Goal: Information Seeking & Learning: Learn about a topic

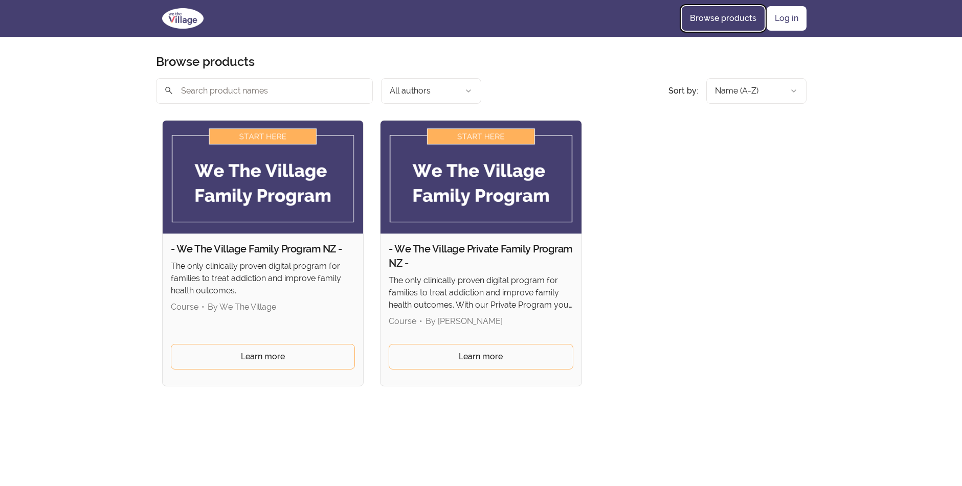
click at [717, 16] on link "Browse products" at bounding box center [723, 18] width 83 height 25
click at [699, 15] on link "Browse products" at bounding box center [723, 18] width 83 height 25
click at [699, 14] on link "Browse products" at bounding box center [723, 18] width 83 height 25
click at [781, 24] on link "Log in" at bounding box center [787, 18] width 40 height 25
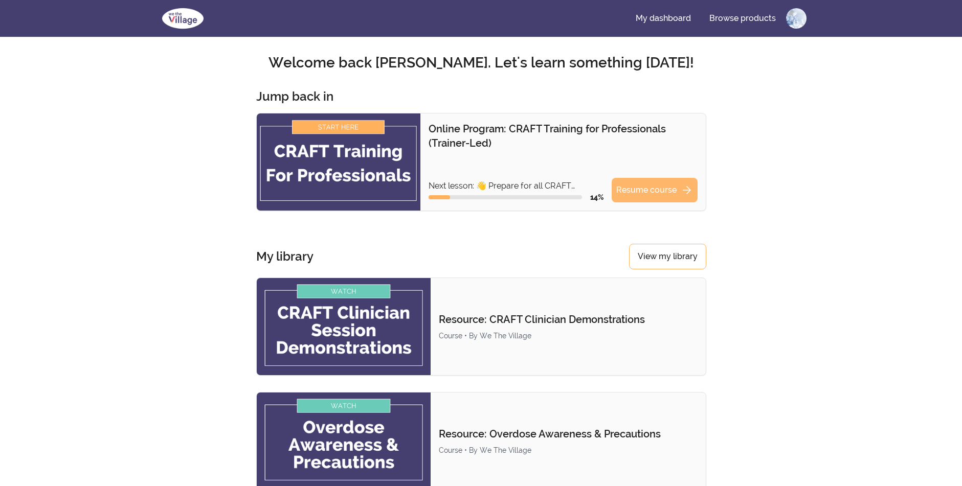
click at [652, 189] on link "Resume course arrow_forward" at bounding box center [655, 190] width 86 height 25
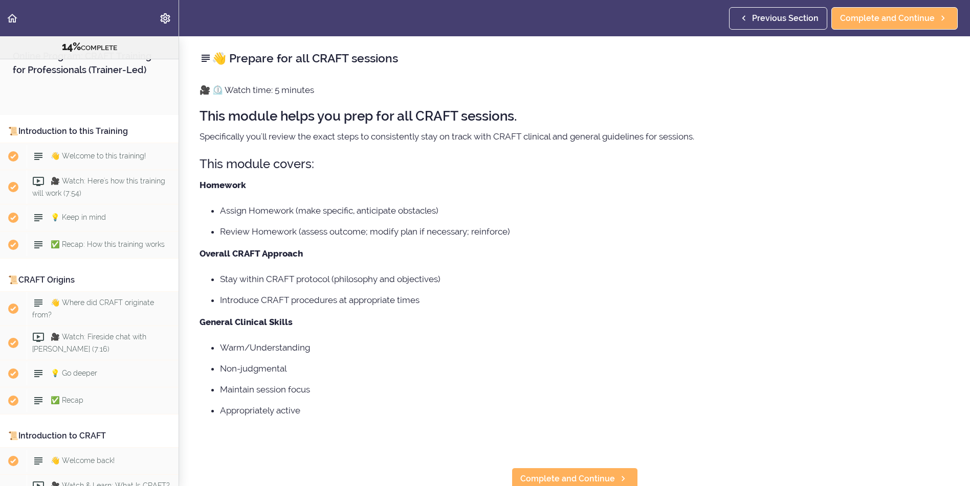
scroll to position [1043, 0]
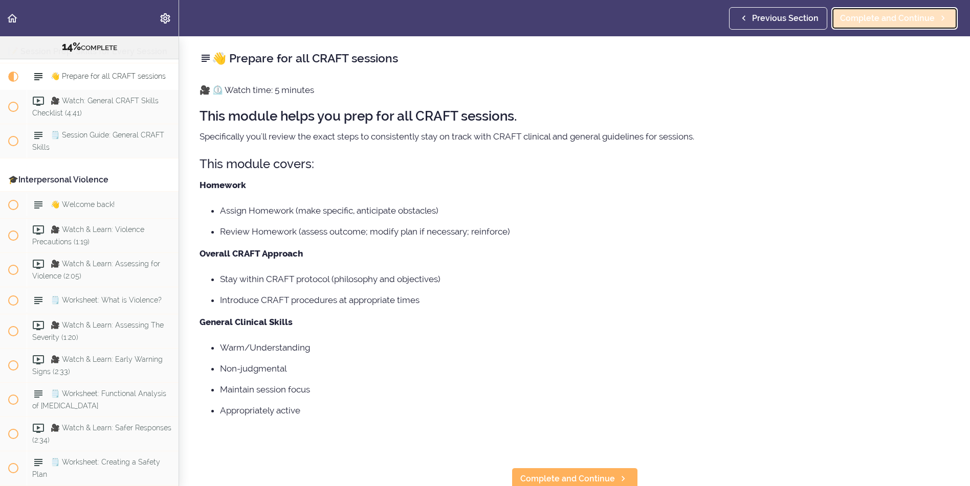
click at [871, 23] on span "Complete and Continue" at bounding box center [887, 18] width 95 height 12
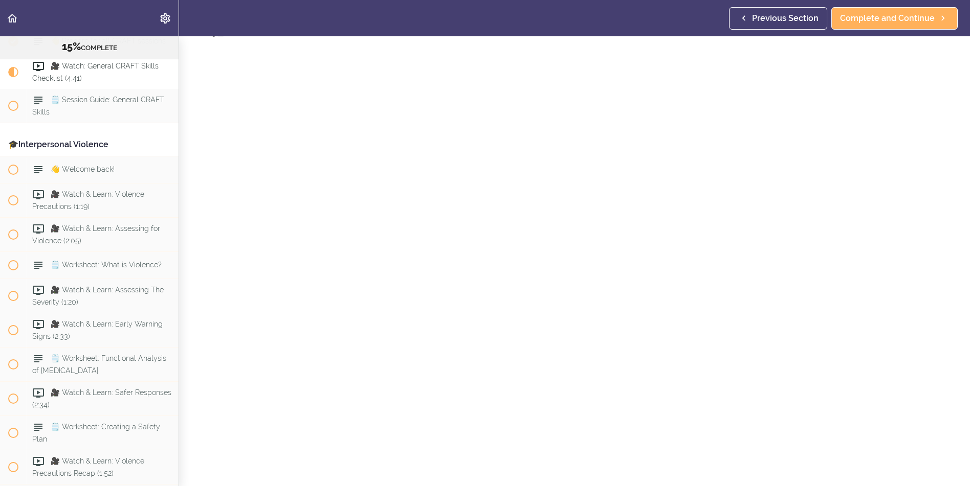
scroll to position [51, 0]
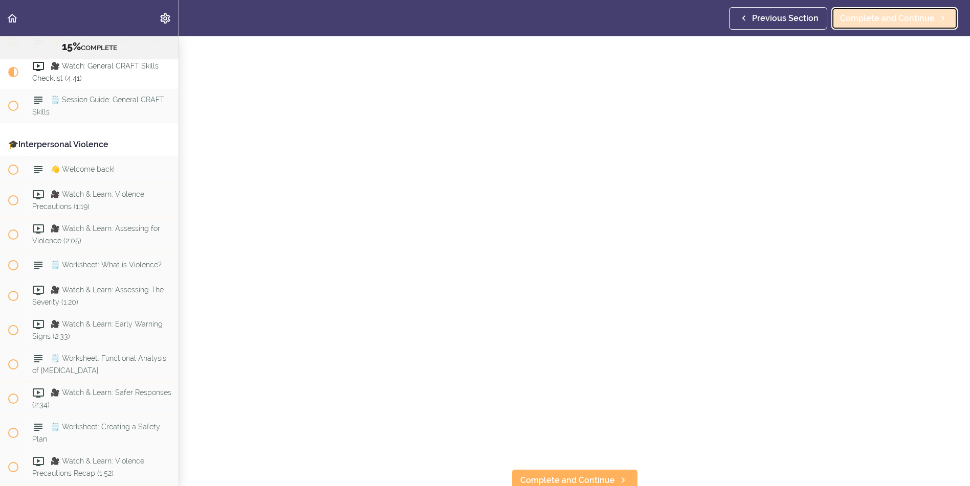
click at [907, 24] on span "Complete and Continue" at bounding box center [887, 18] width 95 height 12
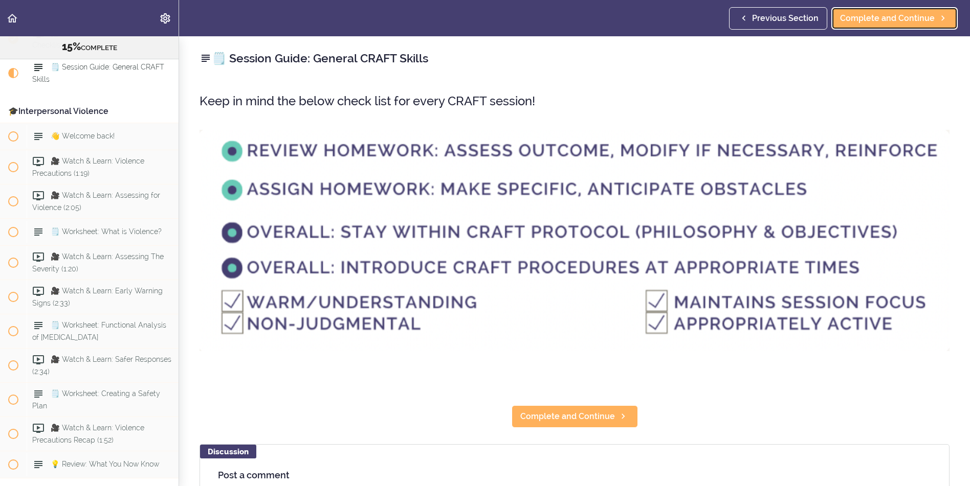
scroll to position [1113, 0]
click at [889, 18] on span "Complete and Continue" at bounding box center [887, 18] width 95 height 12
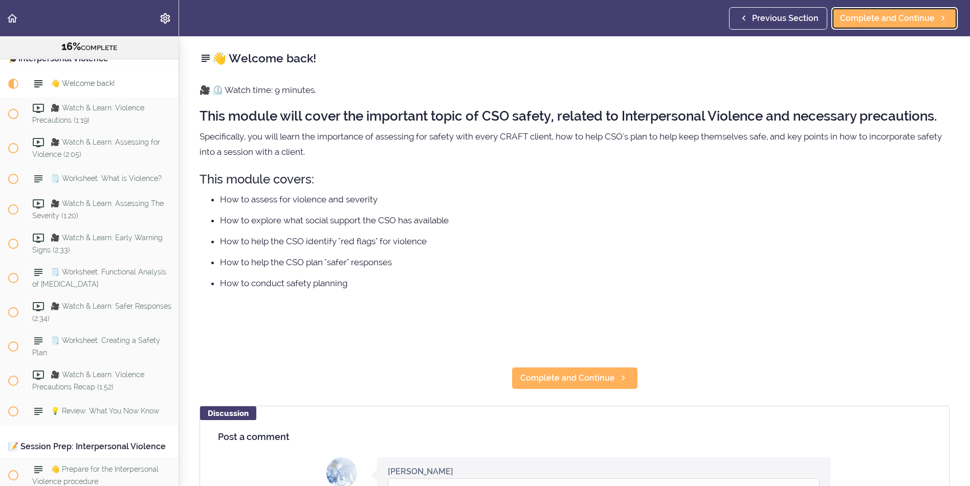
scroll to position [1180, 0]
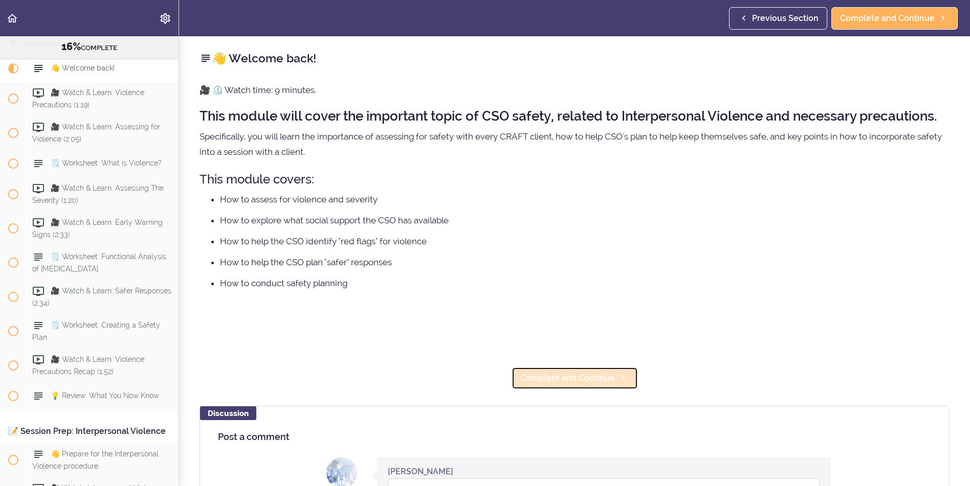
click at [573, 376] on span "Complete and Continue" at bounding box center [567, 378] width 95 height 12
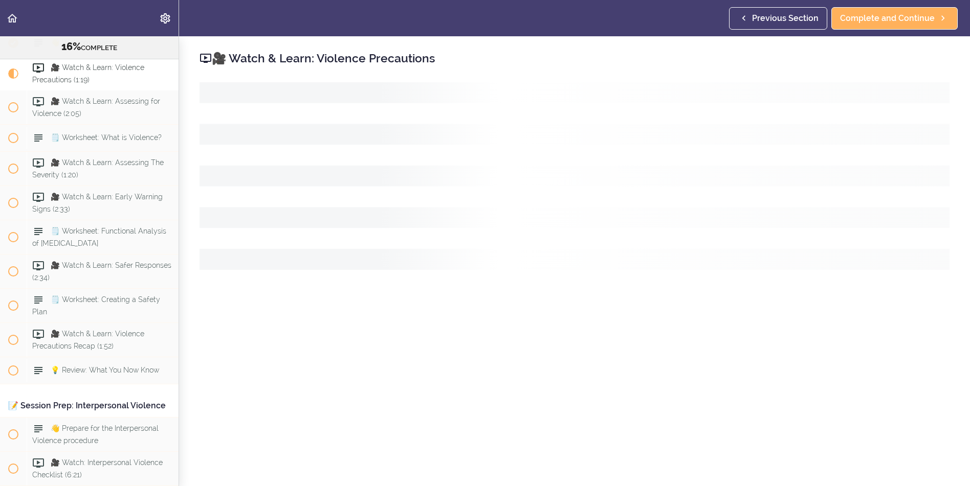
scroll to position [1208, 0]
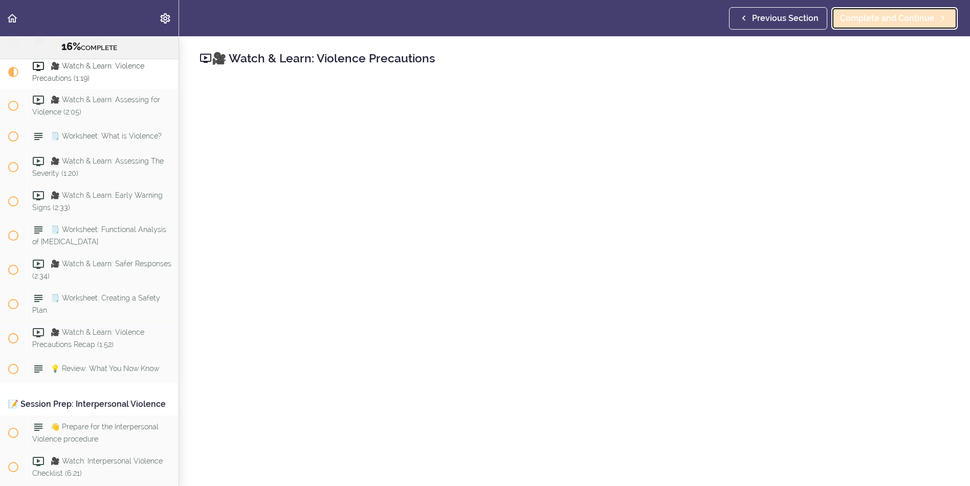
click at [897, 13] on span "Complete and Continue" at bounding box center [887, 18] width 95 height 12
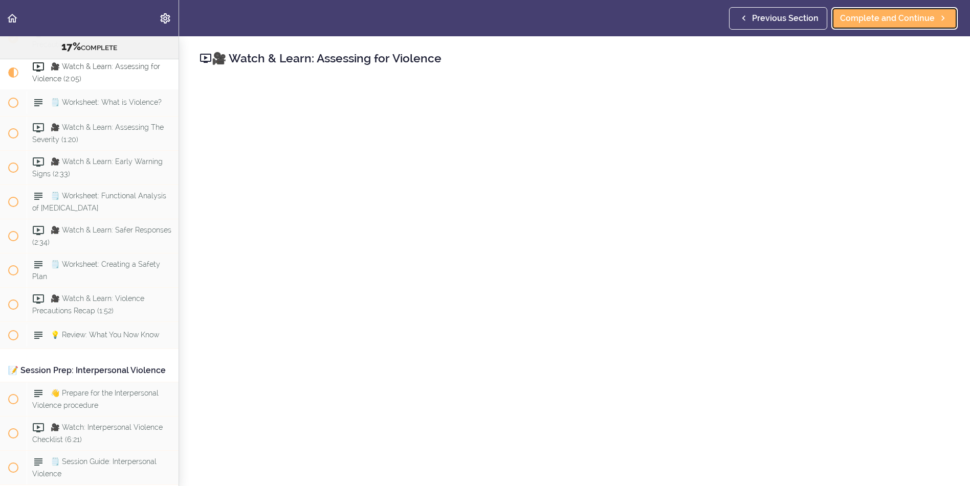
scroll to position [1242, 0]
click at [893, 19] on span "Complete and Continue" at bounding box center [887, 18] width 95 height 12
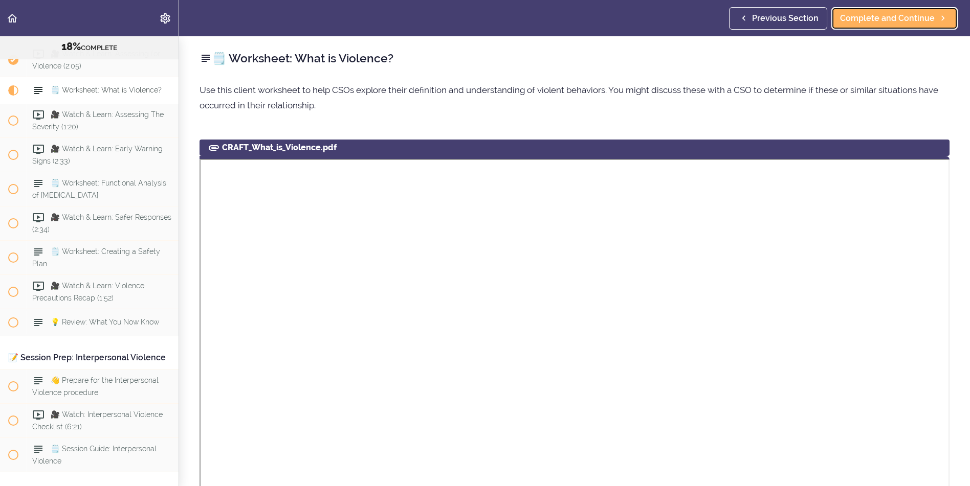
scroll to position [1276, 0]
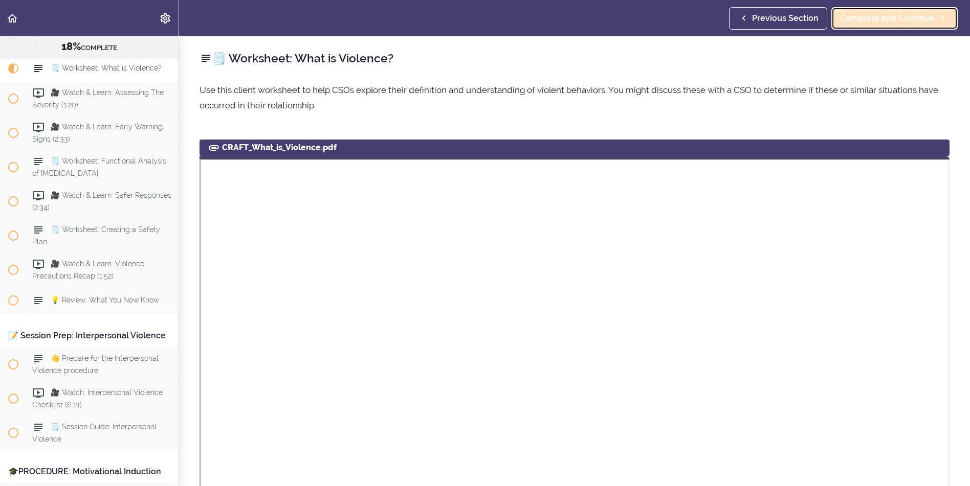
click at [890, 18] on span "Complete and Continue" at bounding box center [887, 18] width 95 height 12
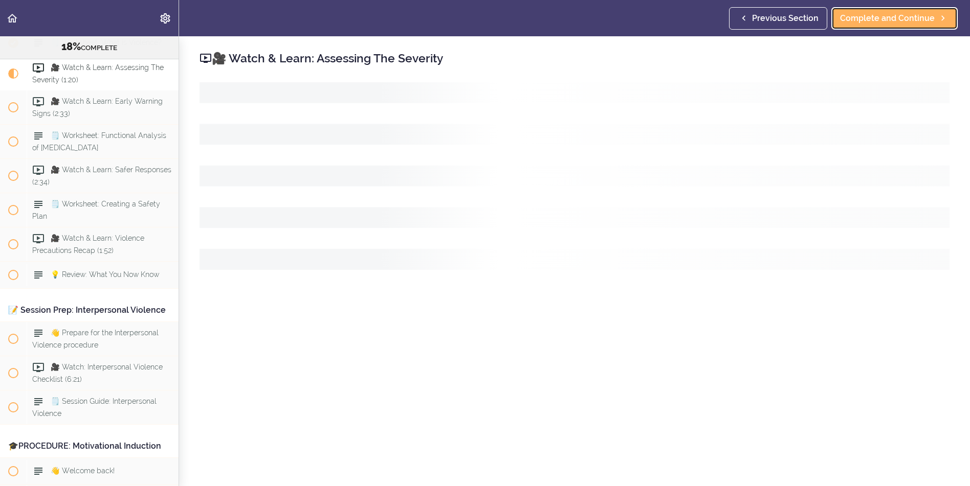
scroll to position [1303, 0]
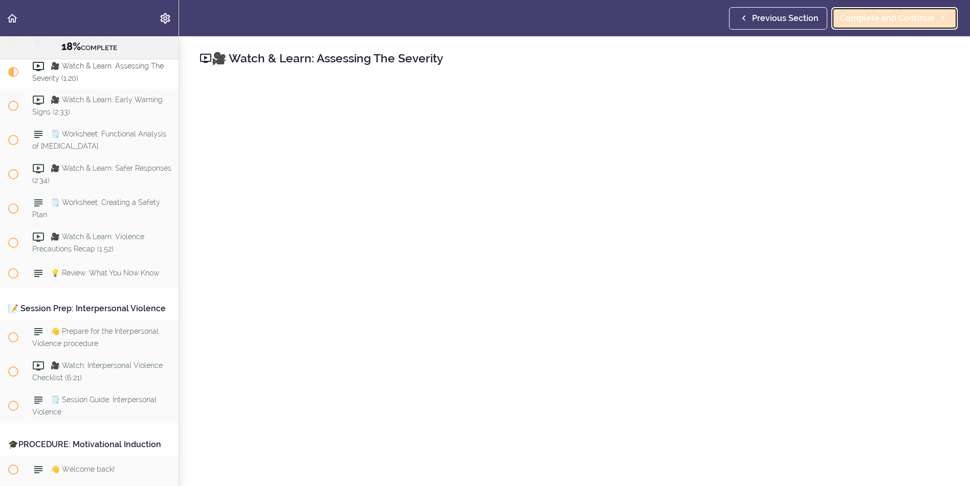
click at [882, 20] on span "Complete and Continue" at bounding box center [887, 18] width 95 height 12
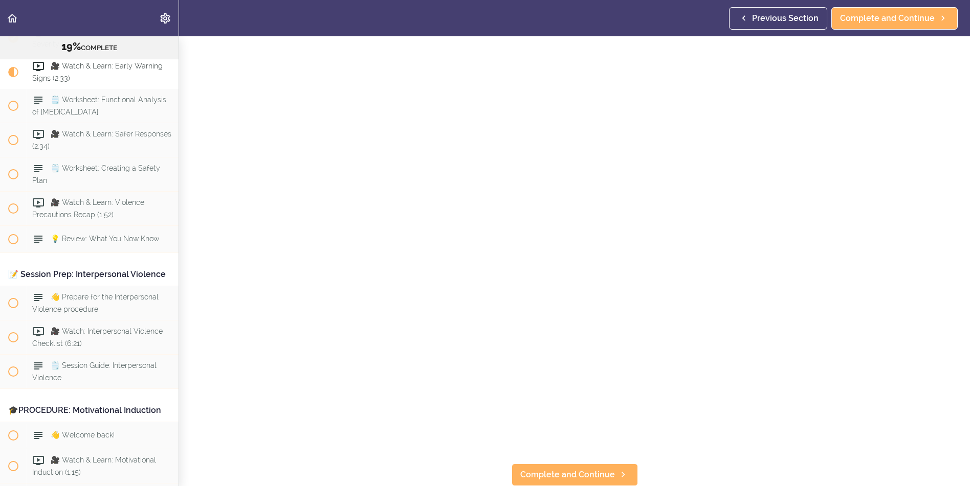
scroll to position [9, 0]
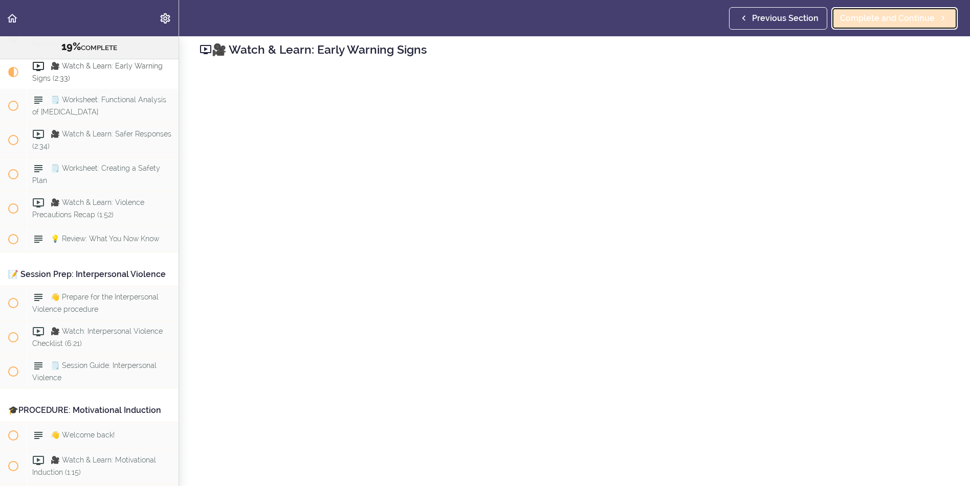
click at [882, 22] on span "Complete and Continue" at bounding box center [887, 18] width 95 height 12
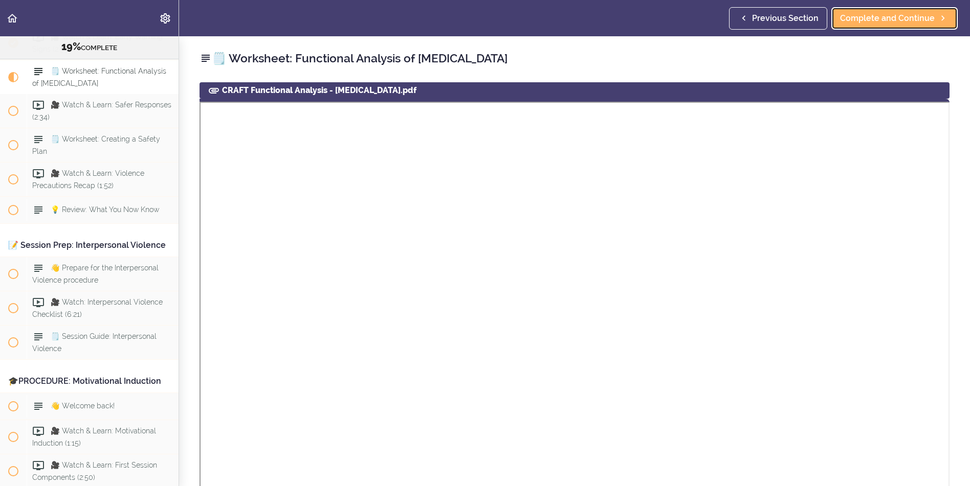
scroll to position [1372, 0]
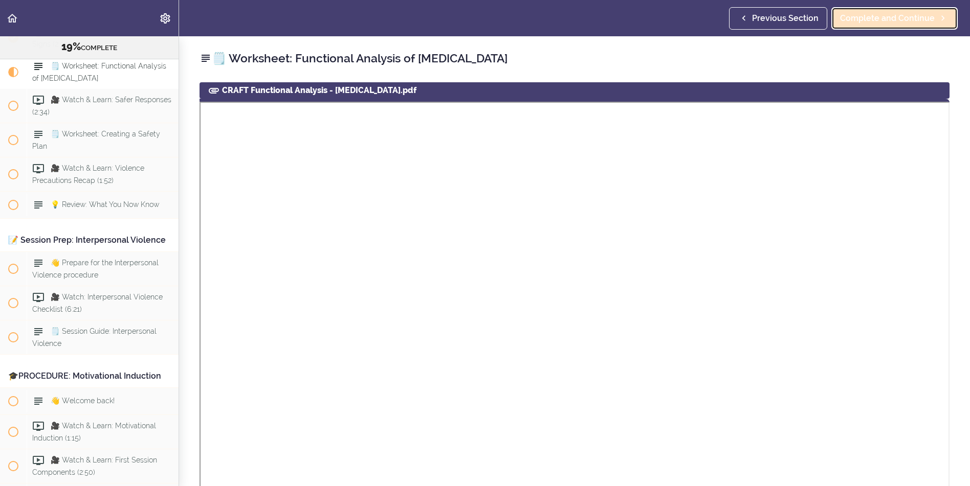
click at [883, 13] on span "Complete and Continue" at bounding box center [887, 18] width 95 height 12
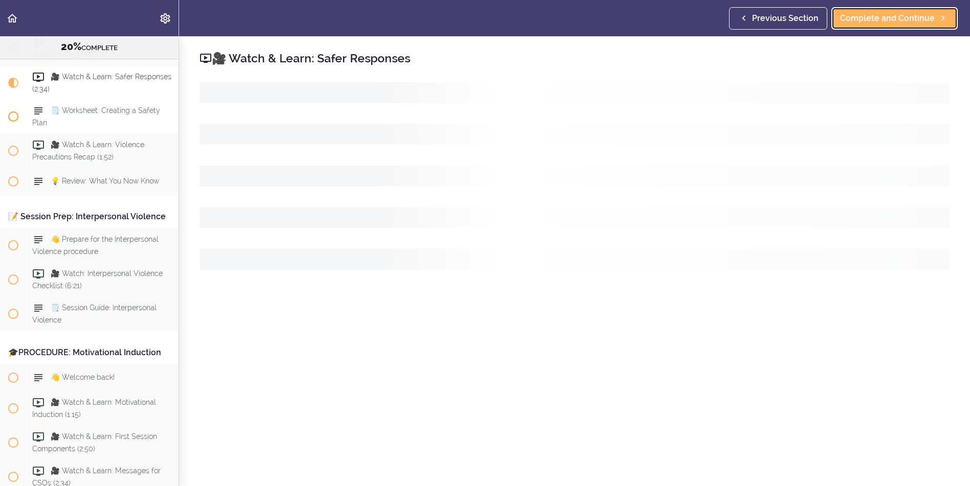
scroll to position [1406, 0]
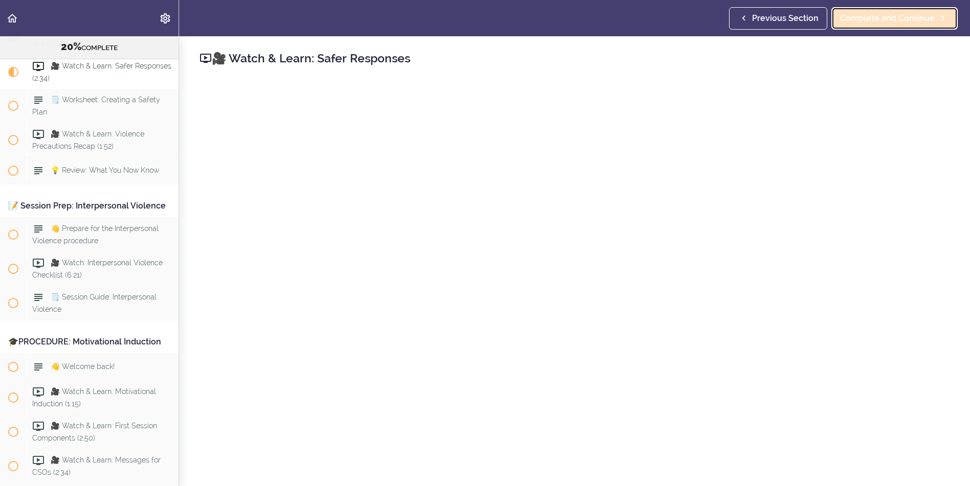
click at [877, 15] on span "Complete and Continue" at bounding box center [887, 18] width 95 height 12
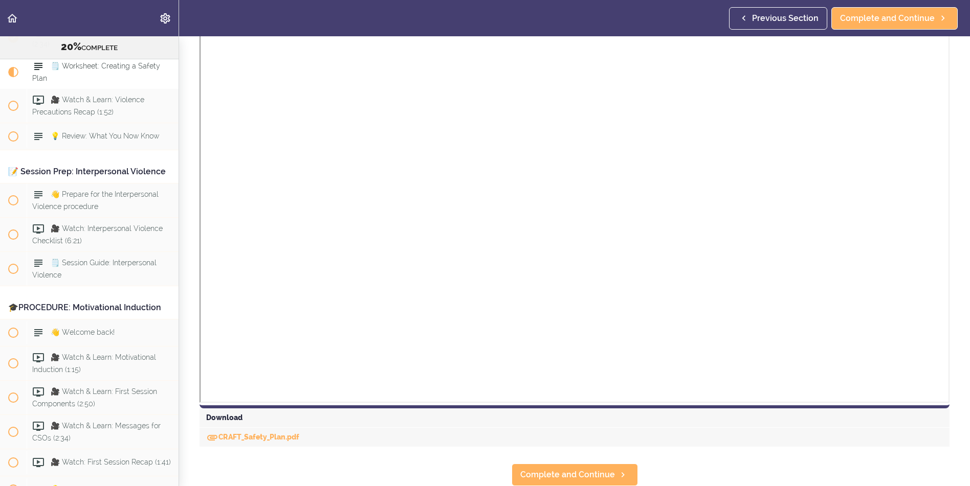
scroll to position [307, 0]
click at [873, 16] on span "Complete and Continue" at bounding box center [887, 18] width 95 height 12
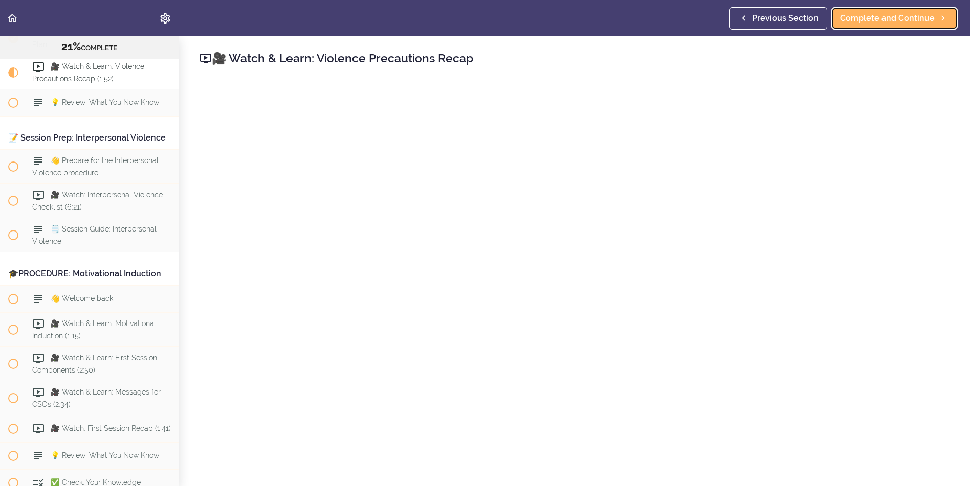
scroll to position [1474, 0]
click at [906, 24] on span "Complete and Continue" at bounding box center [887, 18] width 95 height 12
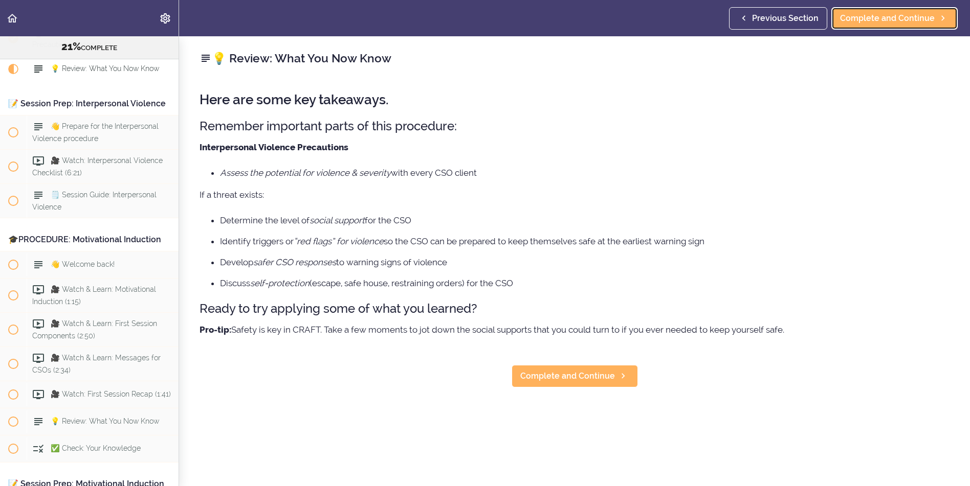
scroll to position [1509, 0]
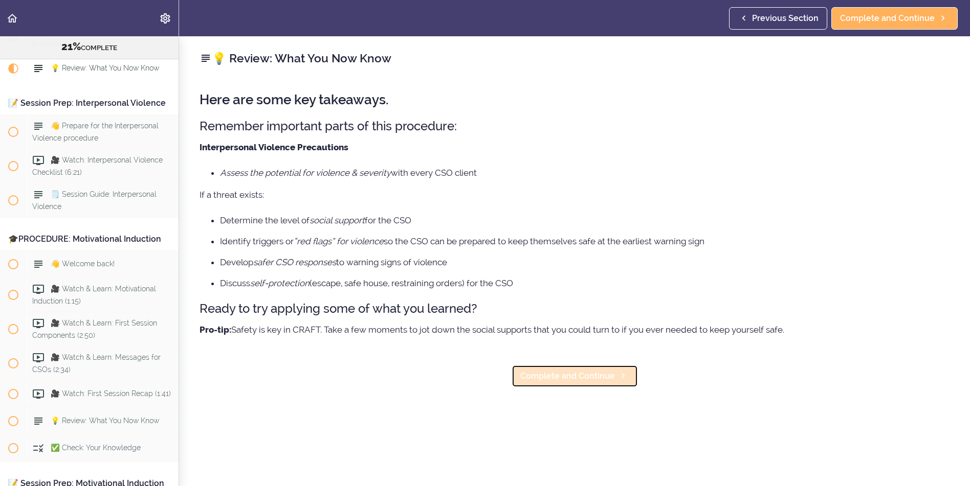
click at [565, 379] on span "Complete and Continue" at bounding box center [567, 376] width 95 height 12
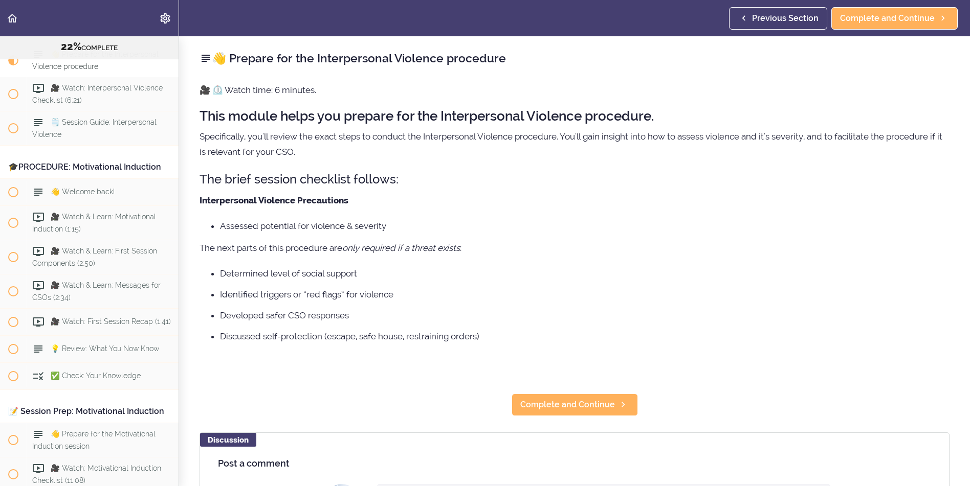
scroll to position [1581, 0]
click at [579, 405] on span "Complete and Continue" at bounding box center [567, 405] width 95 height 12
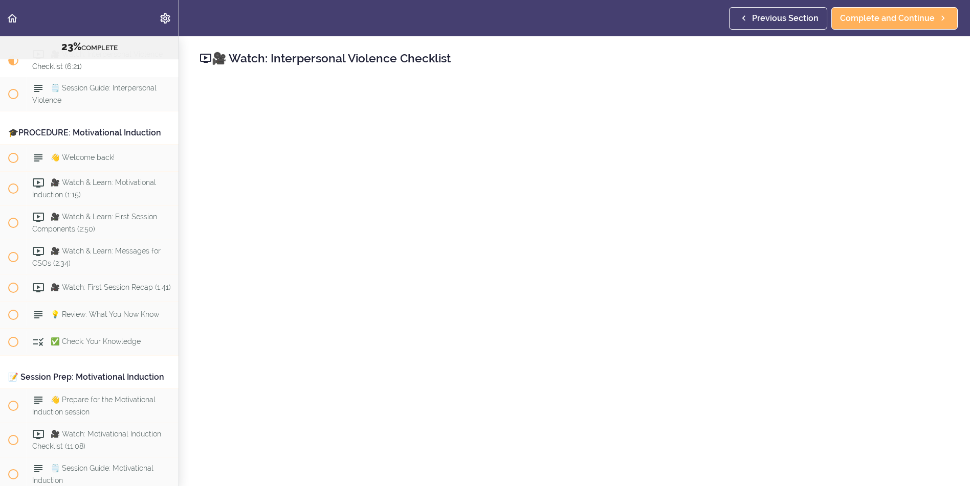
scroll to position [1616, 0]
click at [874, 19] on span "Complete and Continue" at bounding box center [887, 18] width 95 height 12
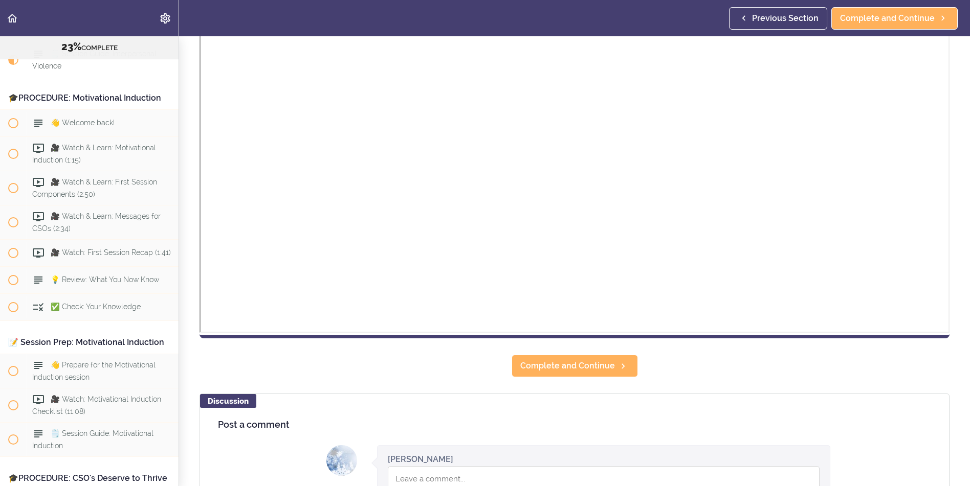
scroll to position [408, 0]
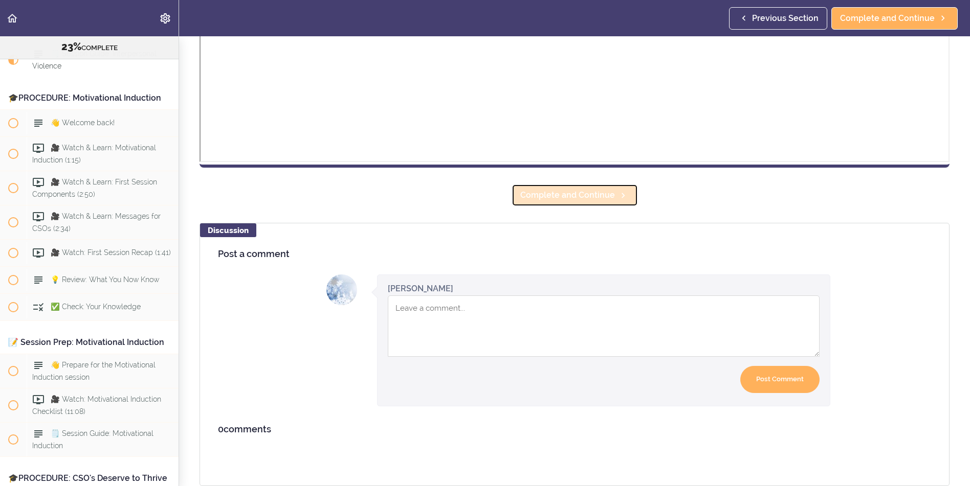
click at [568, 189] on span "Complete and Continue" at bounding box center [567, 195] width 95 height 12
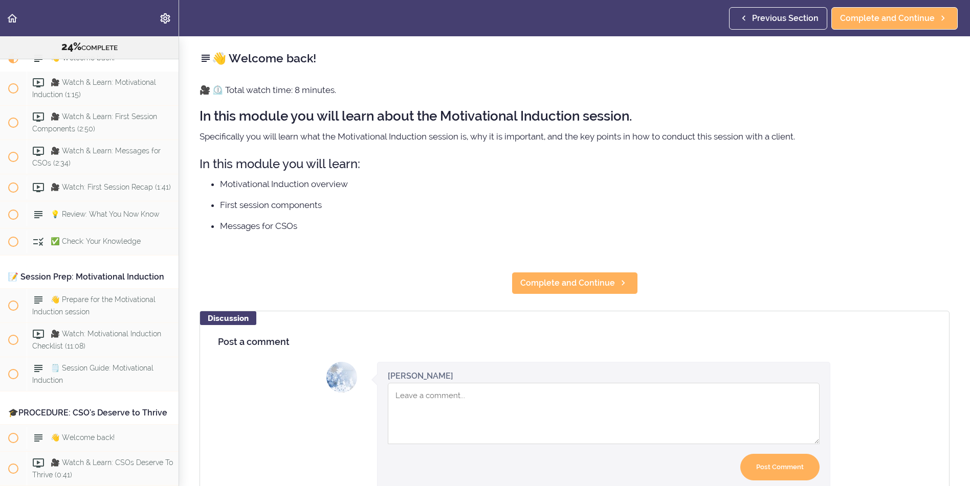
scroll to position [1717, 0]
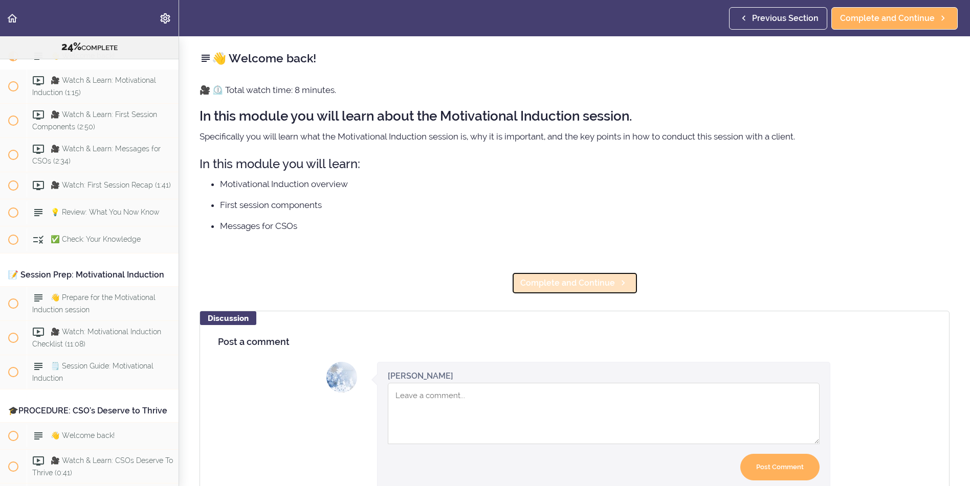
click at [584, 284] on span "Complete and Continue" at bounding box center [567, 283] width 95 height 12
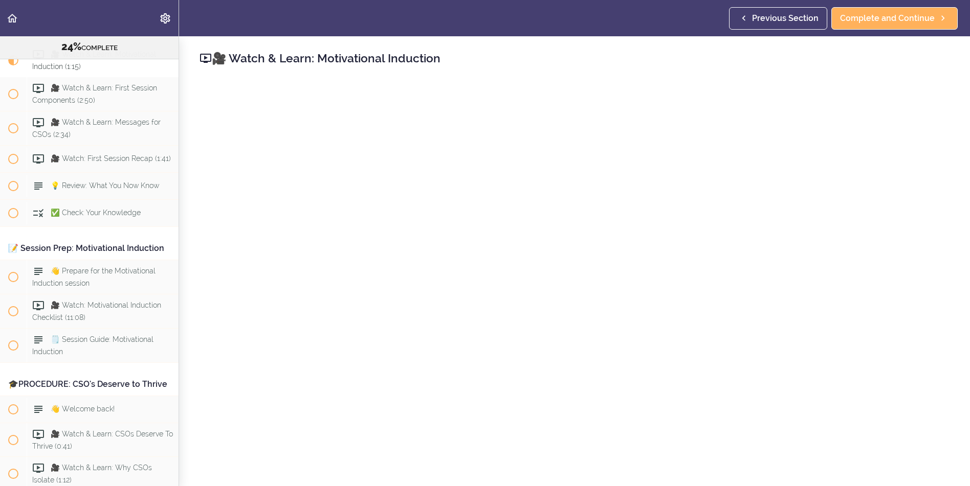
scroll to position [1745, 0]
click at [877, 11] on link "Complete and Continue" at bounding box center [894, 18] width 126 height 23
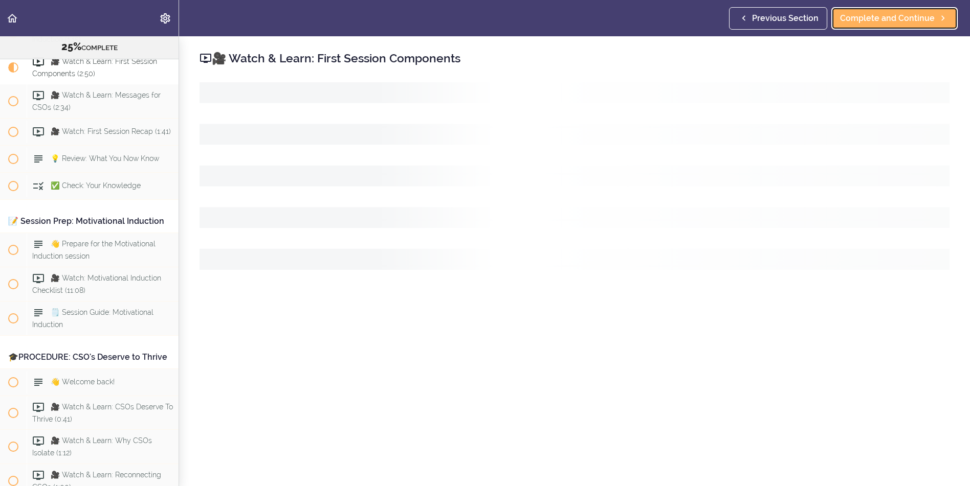
scroll to position [1779, 0]
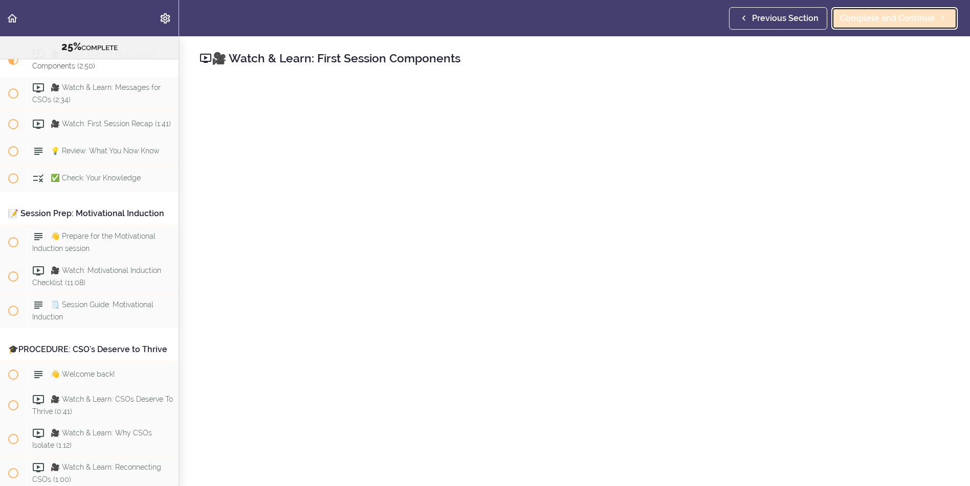
click at [881, 20] on span "Complete and Continue" at bounding box center [887, 18] width 95 height 12
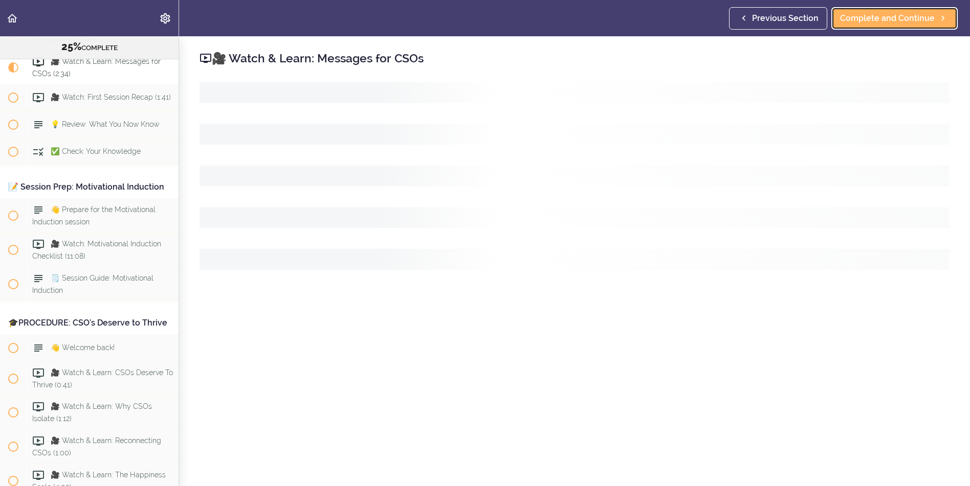
scroll to position [1813, 0]
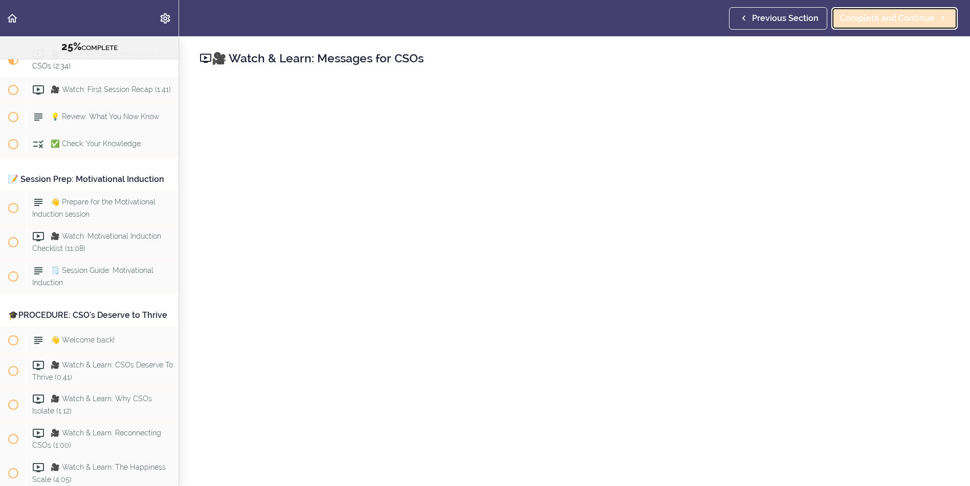
click at [876, 11] on link "Complete and Continue" at bounding box center [894, 18] width 126 height 23
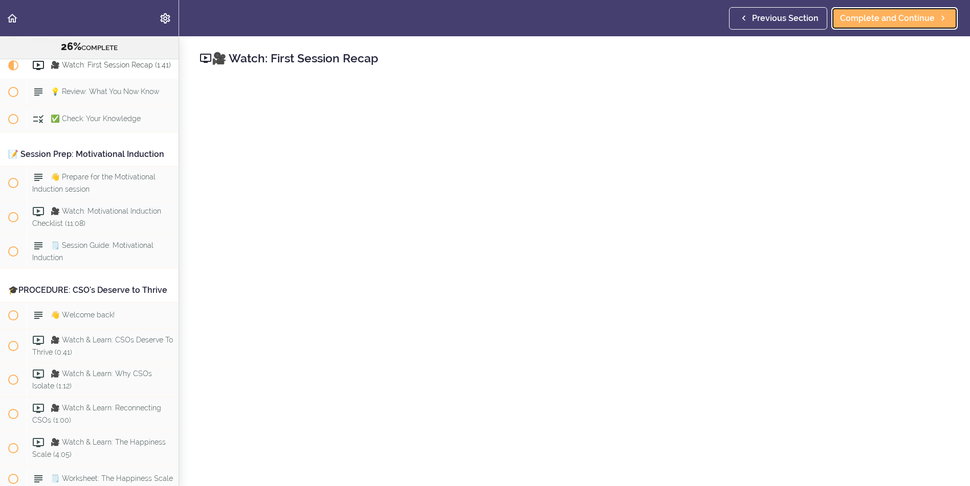
scroll to position [1847, 0]
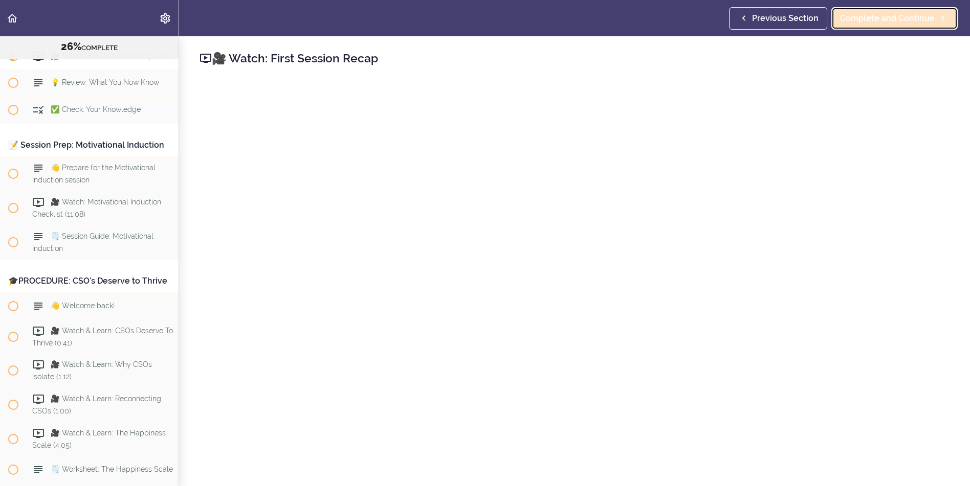
click at [886, 21] on span "Complete and Continue" at bounding box center [887, 18] width 95 height 12
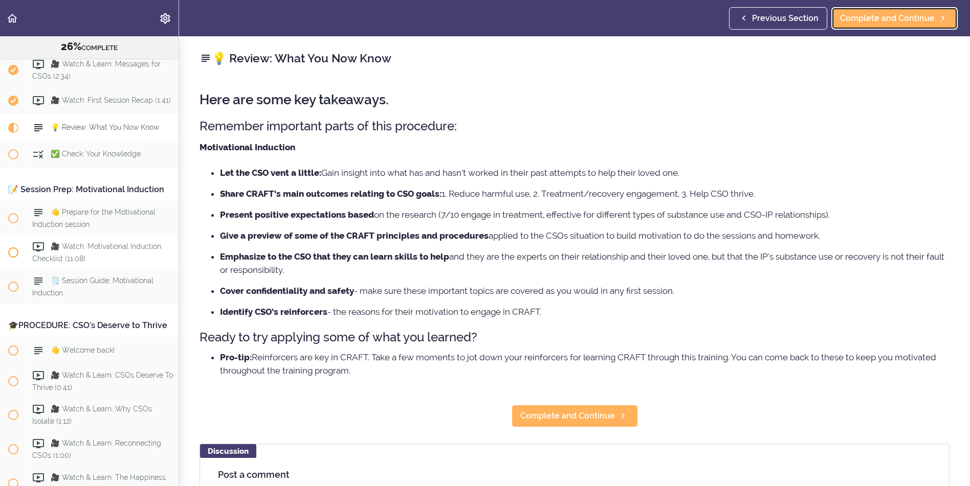
scroll to position [1779, 0]
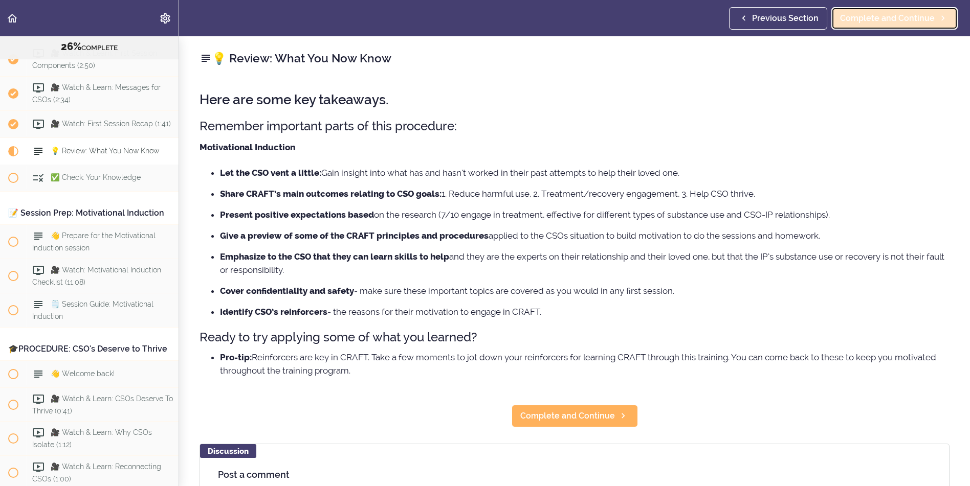
click at [893, 21] on span "Complete and Continue" at bounding box center [887, 18] width 95 height 12
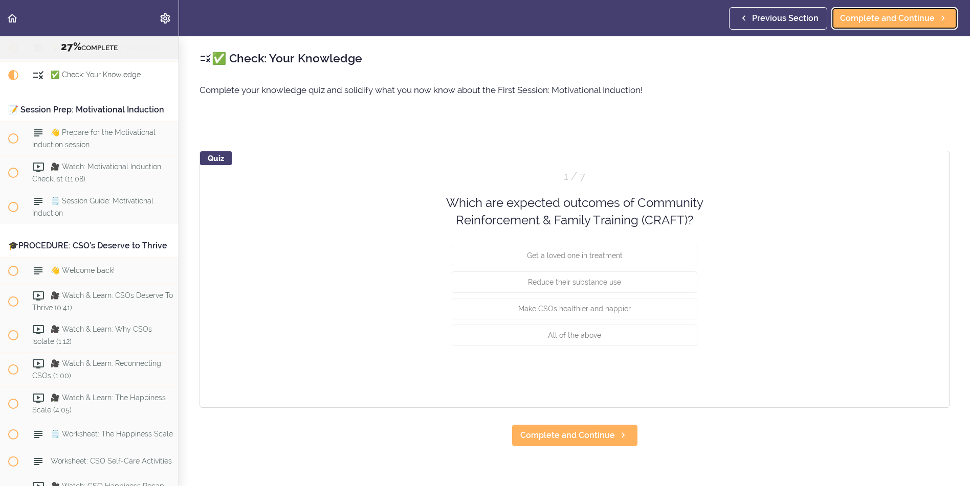
scroll to position [1909, 0]
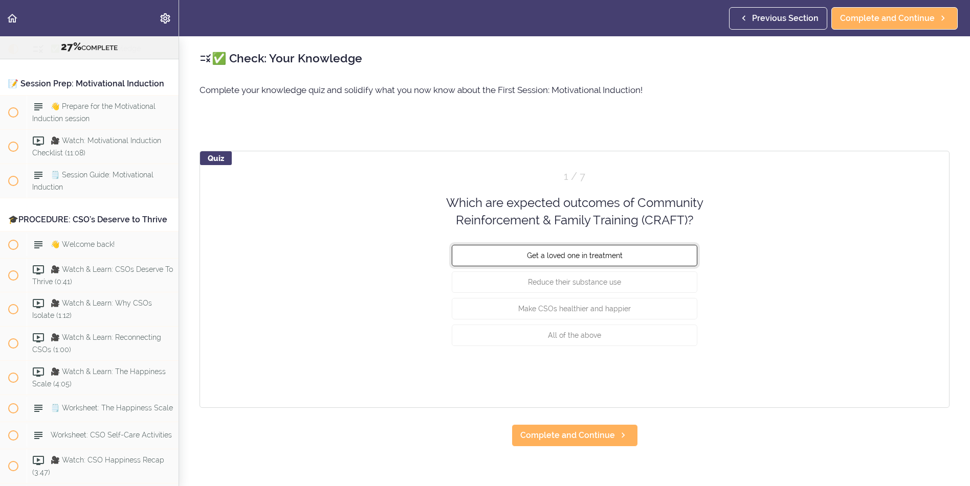
click at [607, 254] on span "Get a loved one in treatment" at bounding box center [575, 255] width 96 height 8
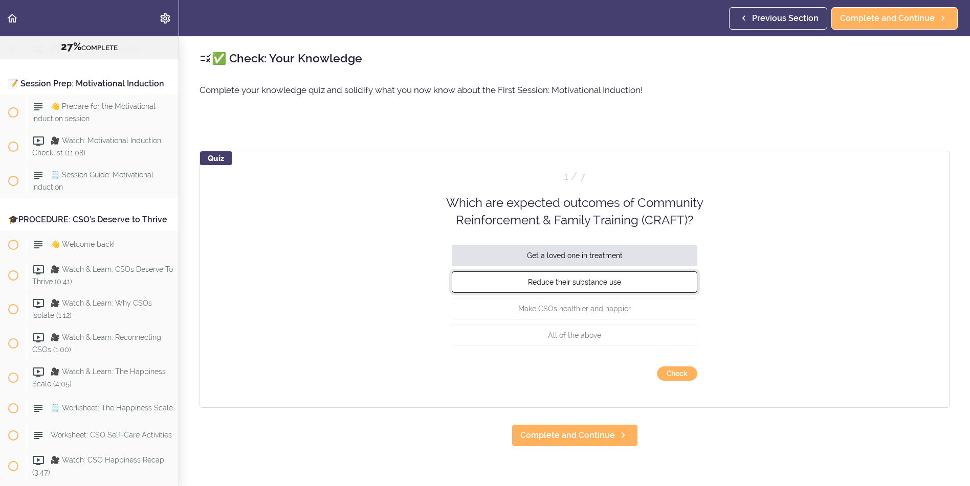
click at [607, 278] on span "Reduce their substance use" at bounding box center [574, 282] width 93 height 8
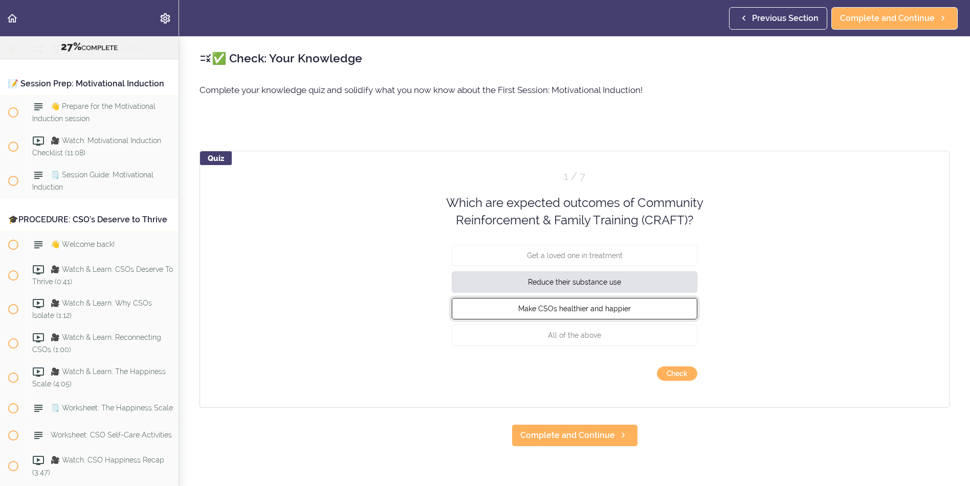
click at [610, 309] on span "Make CSOs healthier and happier" at bounding box center [574, 308] width 113 height 8
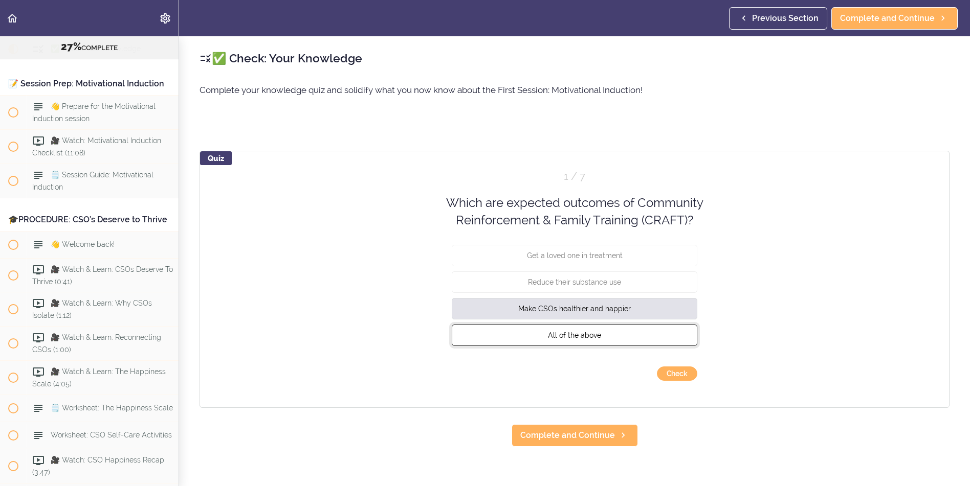
click at [578, 331] on span "All of the above" at bounding box center [574, 335] width 53 height 8
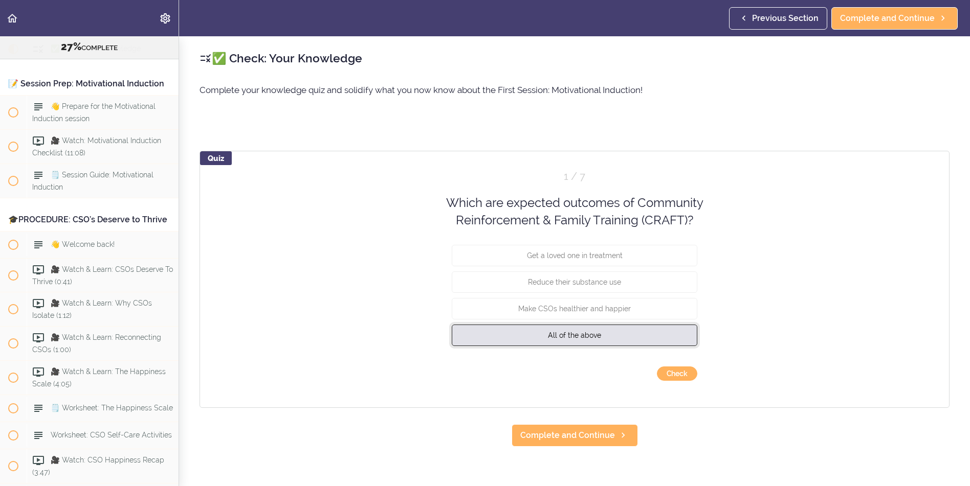
click at [556, 337] on span "All of the above" at bounding box center [574, 335] width 53 height 8
click at [558, 332] on span "All of the above" at bounding box center [574, 335] width 53 height 8
click at [677, 374] on button "Check" at bounding box center [677, 374] width 40 height 14
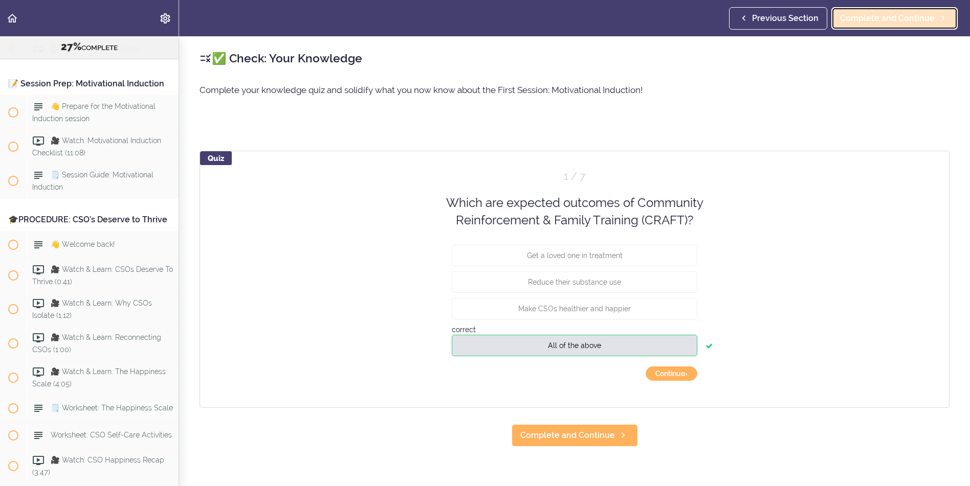
click at [884, 25] on link "Complete and Continue" at bounding box center [894, 18] width 126 height 23
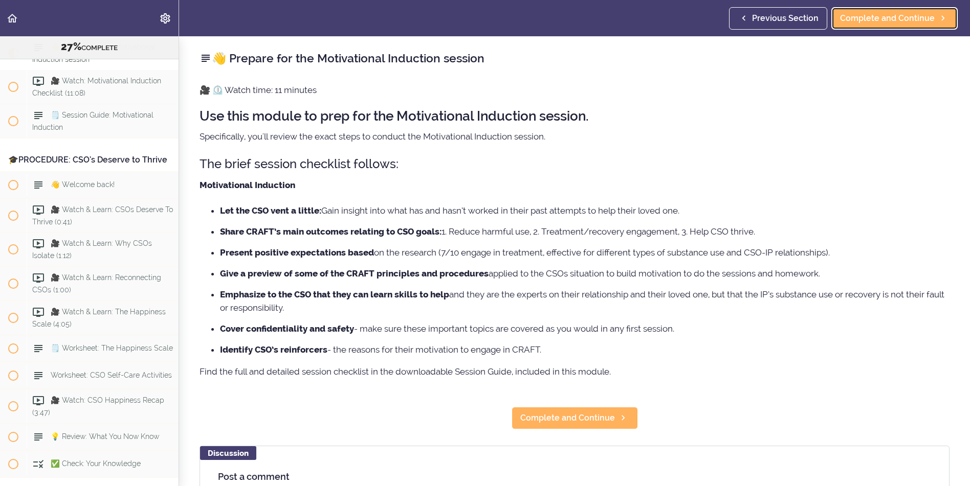
scroll to position [1969, 0]
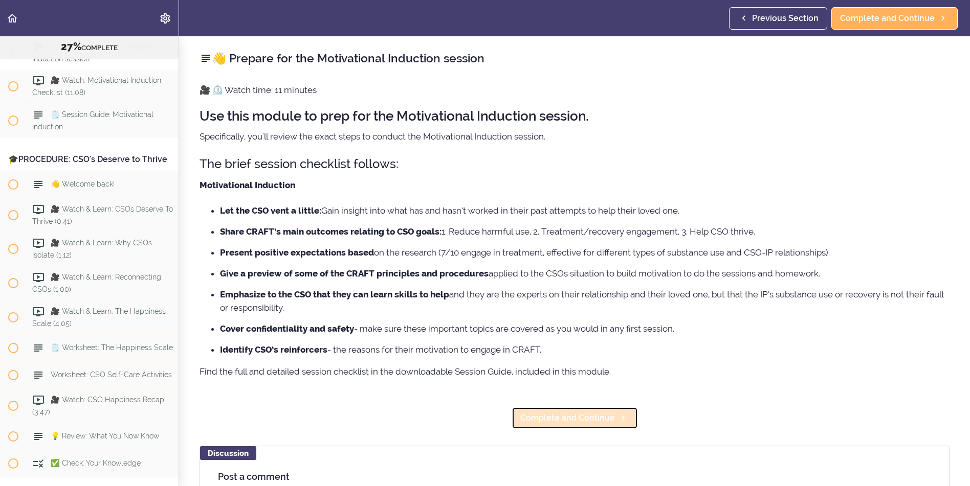
click at [569, 419] on span "Complete and Continue" at bounding box center [567, 418] width 95 height 12
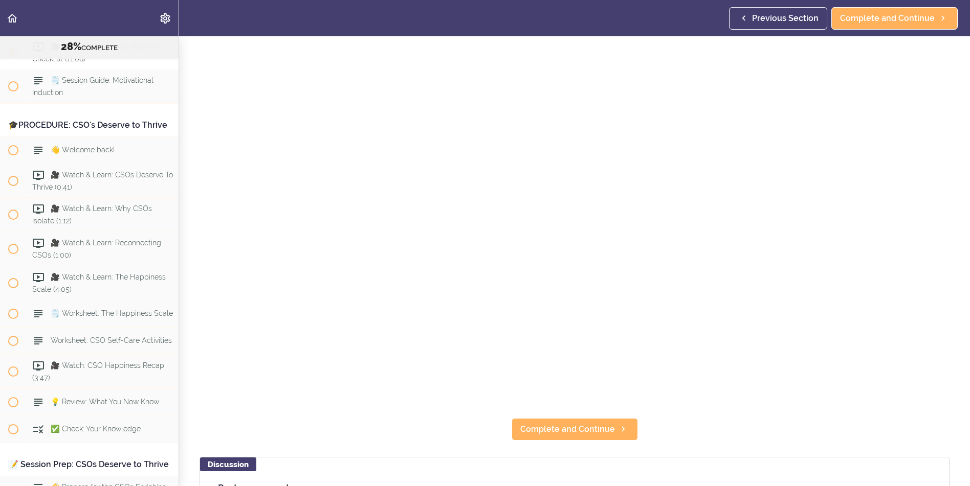
scroll to position [51, 0]
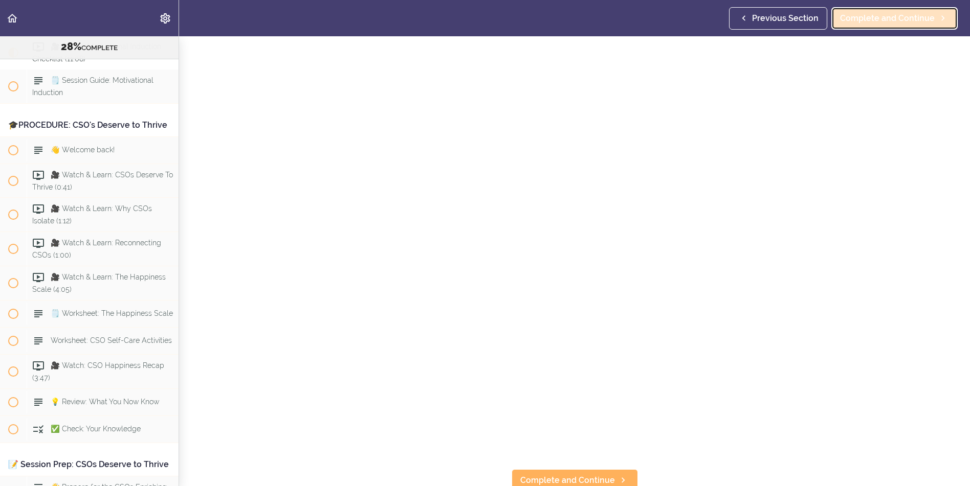
click at [889, 17] on span "Complete and Continue" at bounding box center [887, 18] width 95 height 12
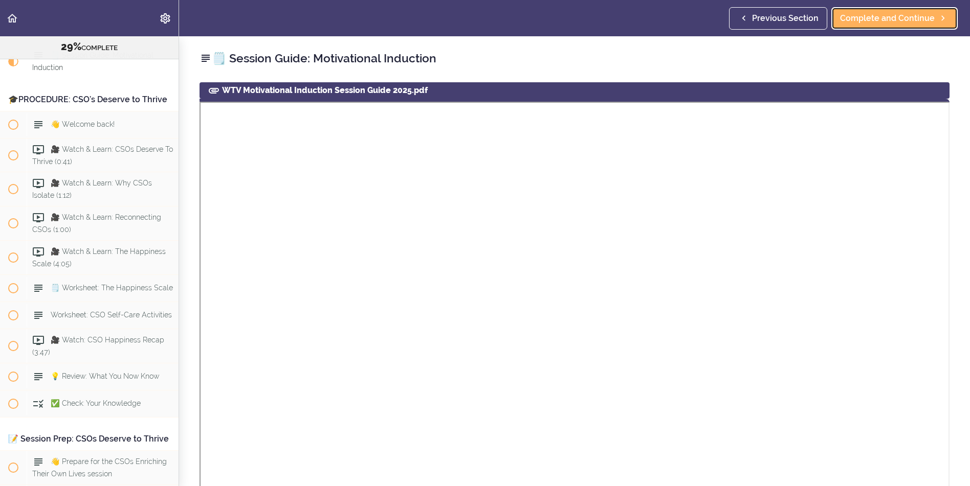
scroll to position [2037, 0]
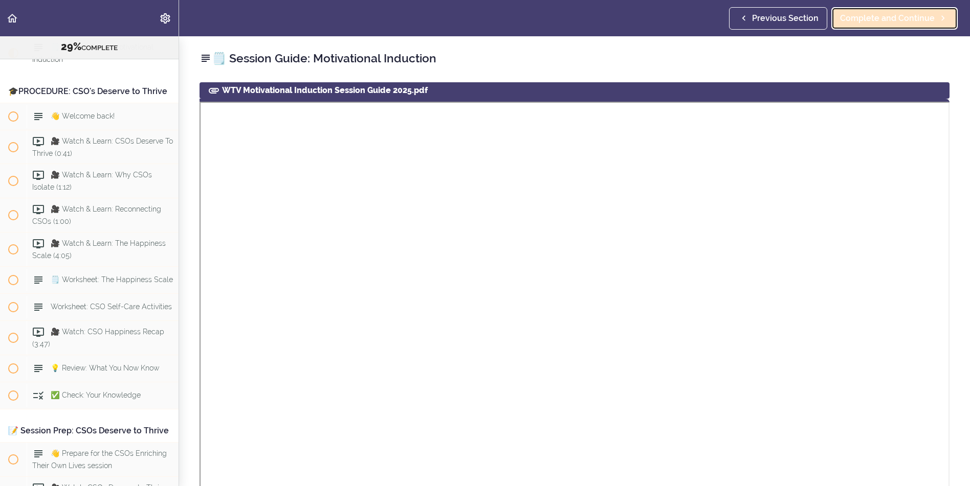
click at [892, 18] on span "Complete and Continue" at bounding box center [887, 18] width 95 height 12
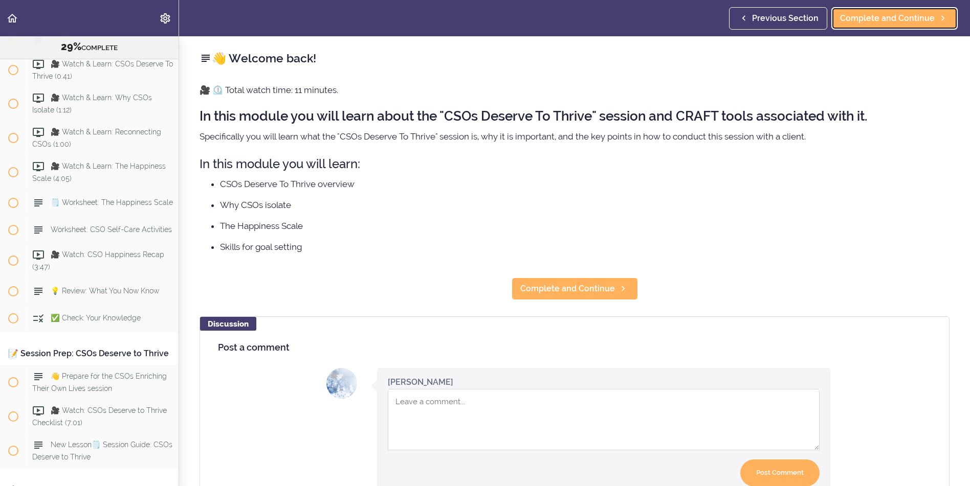
scroll to position [2117, 0]
